Goal: Information Seeking & Learning: Learn about a topic

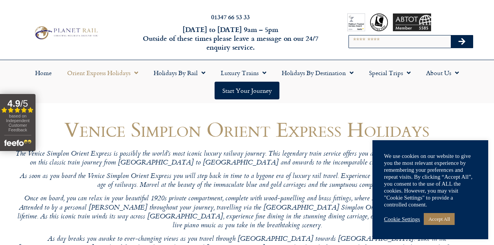
click at [444, 215] on link "Accept All" at bounding box center [438, 219] width 31 height 12
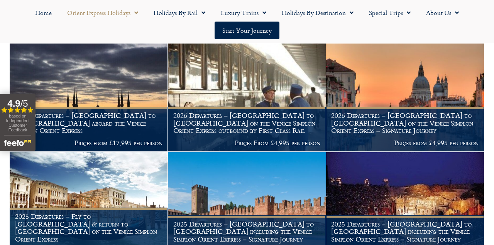
scroll to position [278, 0]
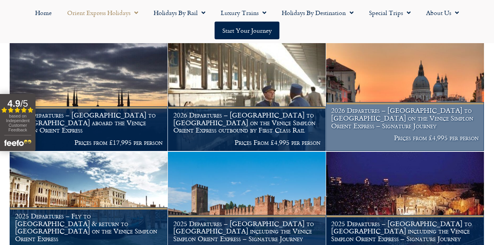
click at [376, 108] on img at bounding box center [405, 97] width 158 height 108
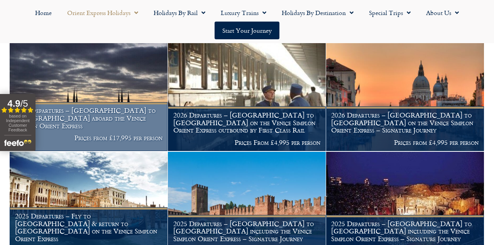
click at [90, 131] on img at bounding box center [89, 97] width 158 height 108
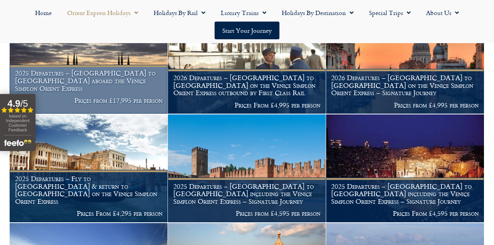
scroll to position [313, 0]
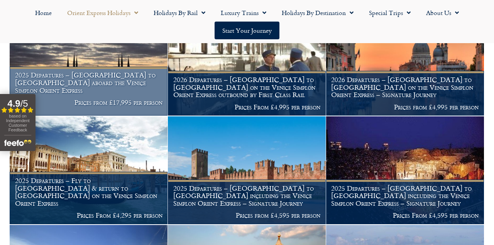
click at [91, 81] on img at bounding box center [89, 62] width 158 height 108
click at [84, 83] on img at bounding box center [89, 62] width 158 height 108
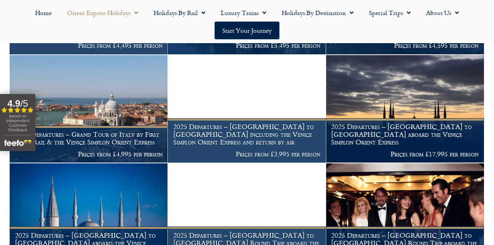
scroll to position [702, 0]
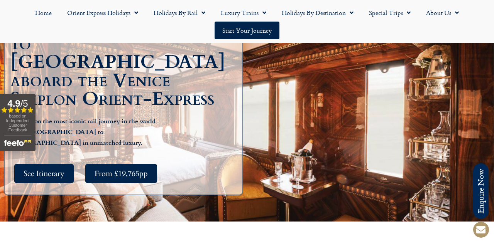
scroll to position [115, 0]
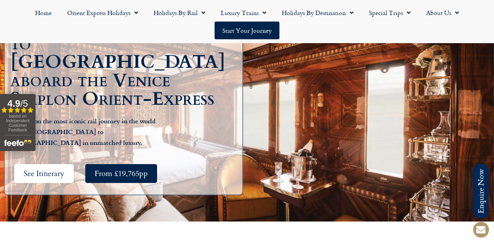
click at [48, 172] on span "See Itinerary" at bounding box center [44, 174] width 41 height 10
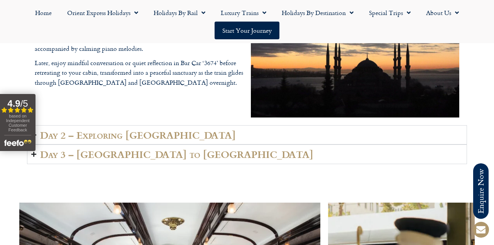
scroll to position [1168, 0]
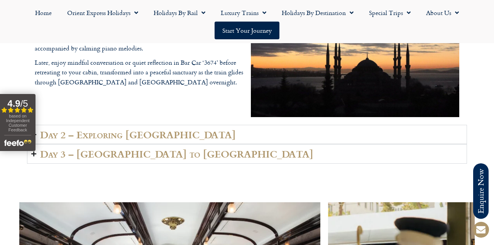
click at [325, 144] on summary "Day 2 – Exploring [GEOGRAPHIC_DATA]" at bounding box center [247, 134] width 440 height 19
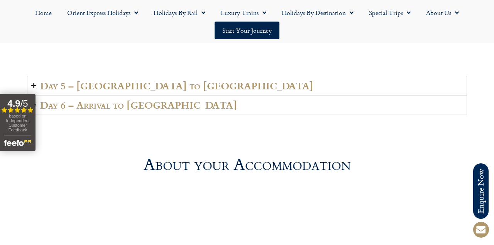
scroll to position [1867, 0]
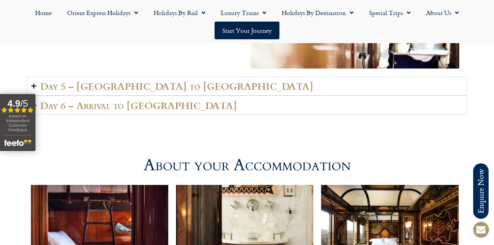
click at [319, 115] on summary "Day 6 – Arrival to [GEOGRAPHIC_DATA]" at bounding box center [247, 105] width 440 height 19
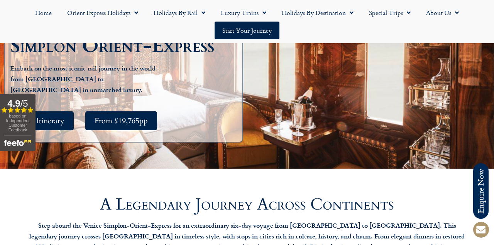
scroll to position [0, 0]
